Goal: Task Accomplishment & Management: Complete application form

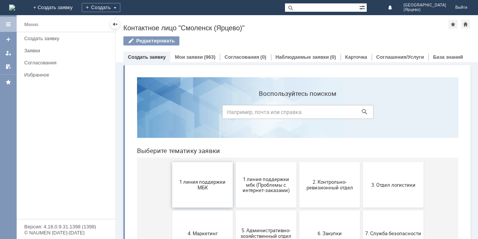
click at [195, 186] on span "1 линия поддержки МБК" at bounding box center [203, 184] width 56 height 11
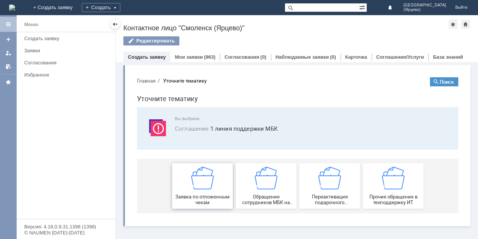
click at [195, 187] on img at bounding box center [202, 178] width 23 height 23
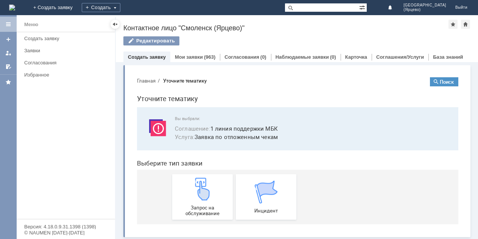
click at [195, 187] on img at bounding box center [202, 189] width 23 height 23
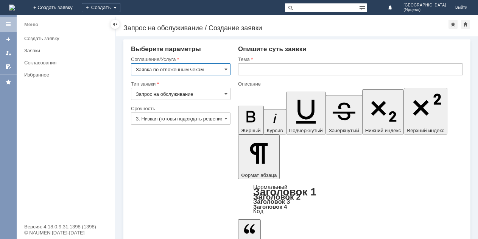
click at [208, 120] on input "3. Низкая (готовы подождать решение)" at bounding box center [181, 118] width 100 height 12
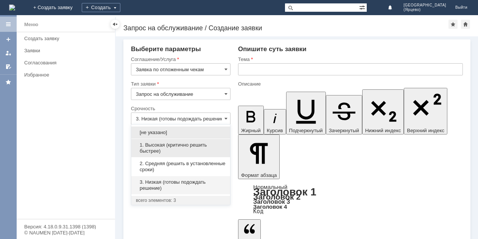
click at [181, 152] on span "1. Высокая (критично решить быстрее)" at bounding box center [181, 148] width 90 height 12
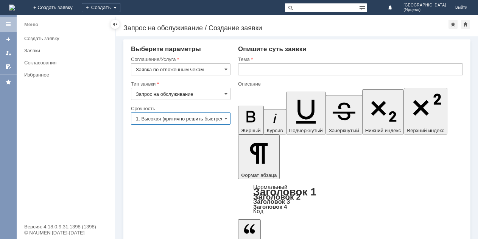
type input "1. Высокая (критично решить быстрее)"
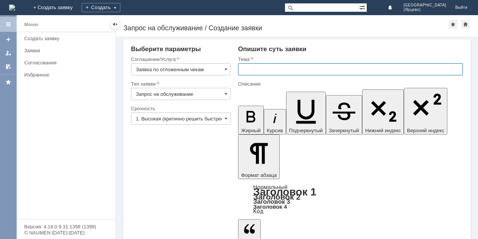
click at [264, 68] on input "text" at bounding box center [350, 69] width 225 height 12
click at [251, 70] on input "Проьба удалить отложенные чеки." at bounding box center [350, 69] width 225 height 12
click at [262, 86] on div "Описание" at bounding box center [350, 84] width 225 height 7
click at [252, 69] on input "Проьба удалить отложенные чеки." at bounding box center [350, 69] width 225 height 12
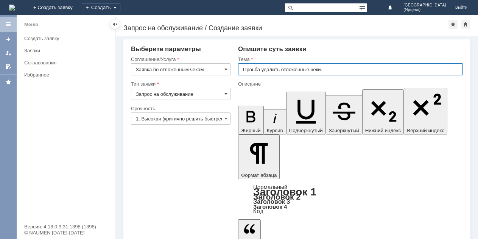
click at [252, 69] on input "Проьба удалить отложенные чеки." at bounding box center [350, 69] width 225 height 12
click at [251, 69] on input "Проьба удалить отложенные чеки." at bounding box center [350, 69] width 225 height 12
click at [329, 70] on input "Просьба удалить отложенные чеки." at bounding box center [350, 69] width 225 height 12
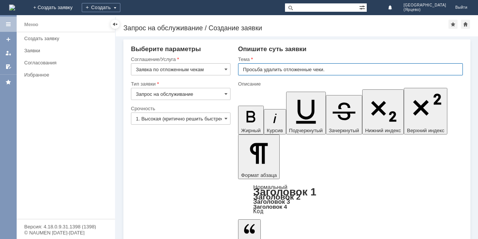
type input "Просьба удалить отложенные чеки."
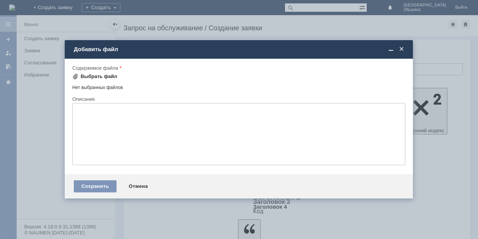
click at [109, 78] on div "Выбрать файл" at bounding box center [99, 76] width 37 height 6
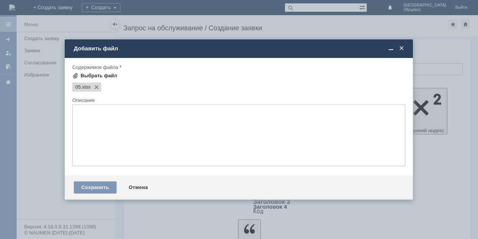
click at [100, 74] on div "Выбрать файл" at bounding box center [99, 76] width 37 height 6
click at [110, 75] on div "Выбрать файл" at bounding box center [99, 76] width 37 height 6
click at [110, 76] on div "Выбрать файл" at bounding box center [99, 76] width 37 height 6
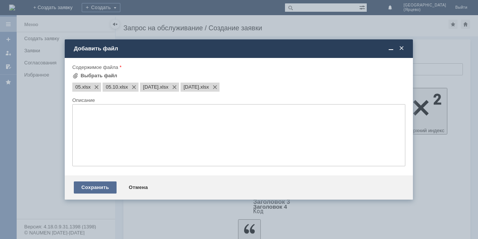
click at [90, 188] on div "Сохранить" at bounding box center [95, 187] width 43 height 12
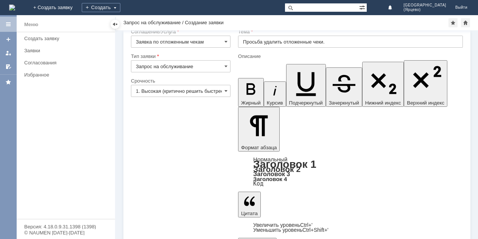
scroll to position [21, 0]
